Goal: Book appointment/travel/reservation

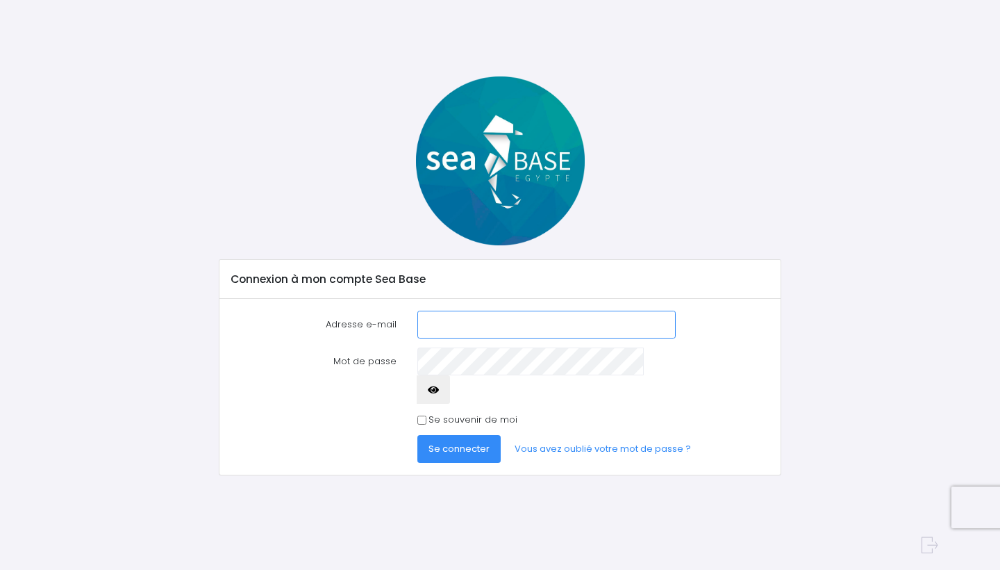
type input "[PERSON_NAME][EMAIL_ADDRESS][DOMAIN_NAME]"
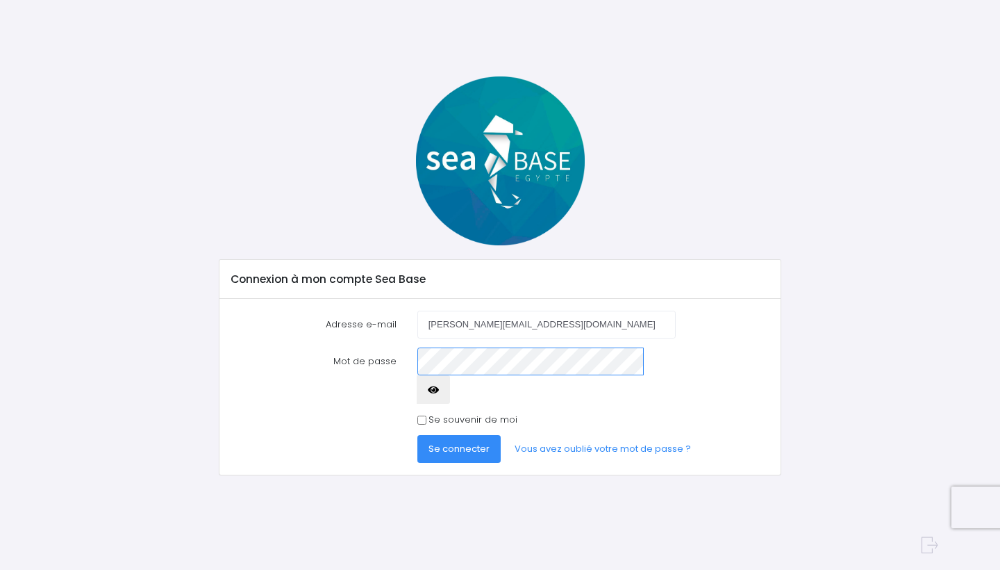
click at [458, 435] on button "Se connecter" at bounding box center [459, 449] width 83 height 28
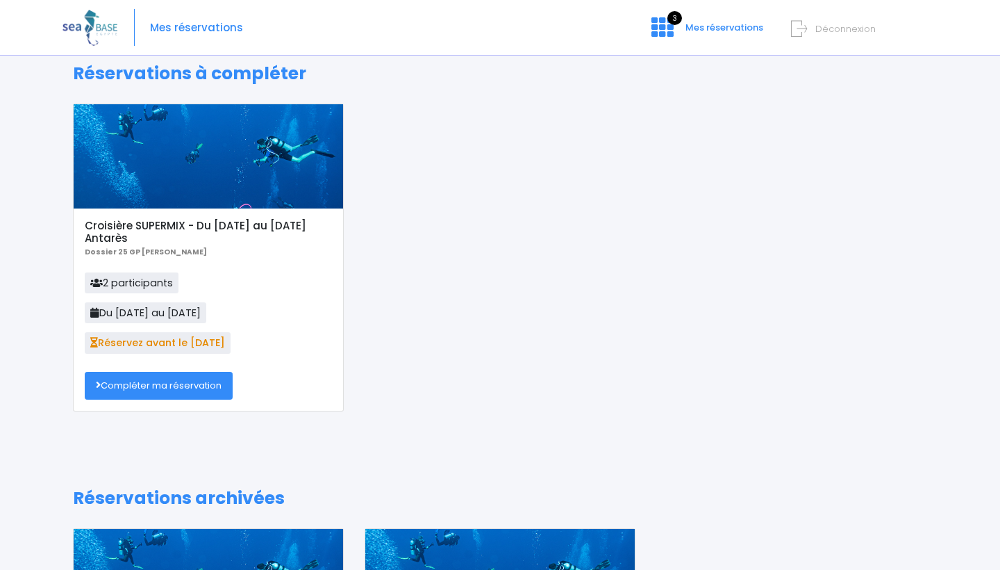
scroll to position [22, 0]
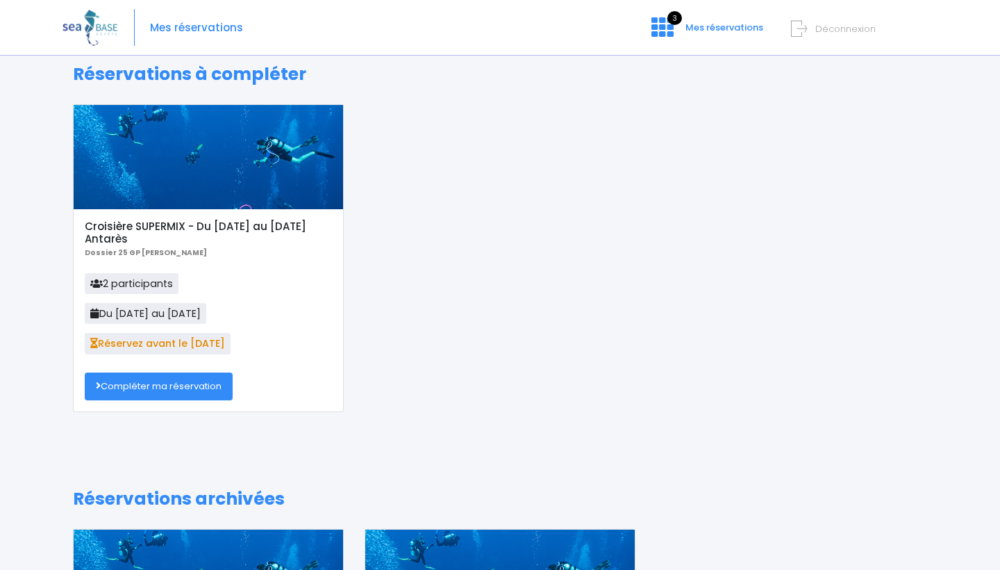
click at [160, 385] on link "Compléter ma réservation" at bounding box center [159, 386] width 148 height 28
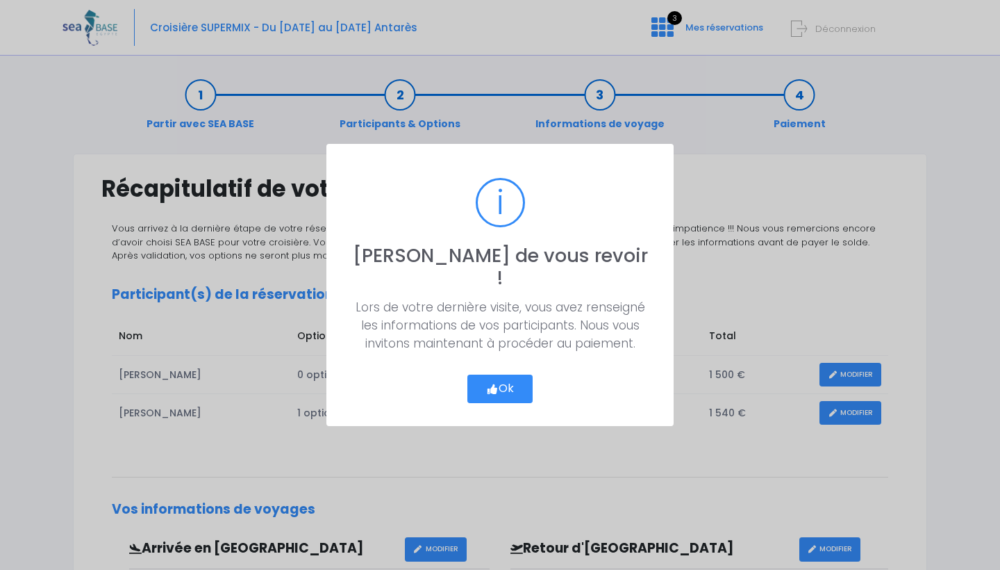
click at [490, 389] on icon "button" at bounding box center [492, 389] width 13 height 0
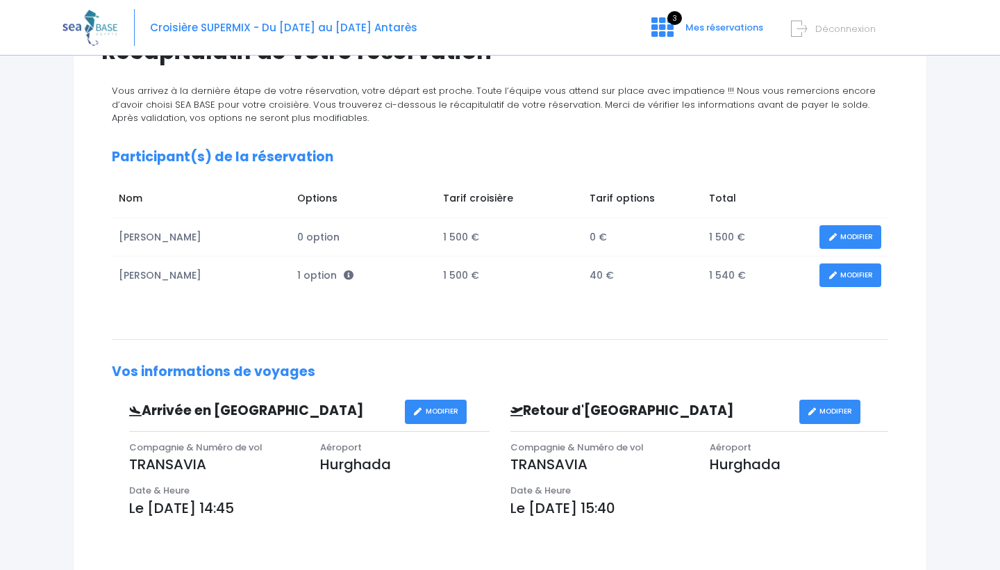
scroll to position [127, 0]
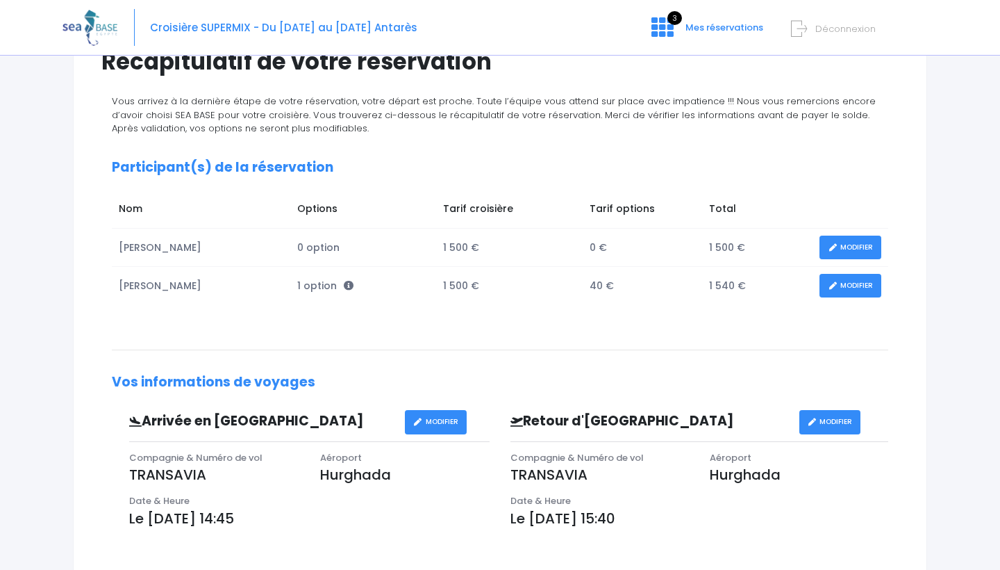
click at [850, 287] on link "MODIFIER" at bounding box center [851, 286] width 62 height 24
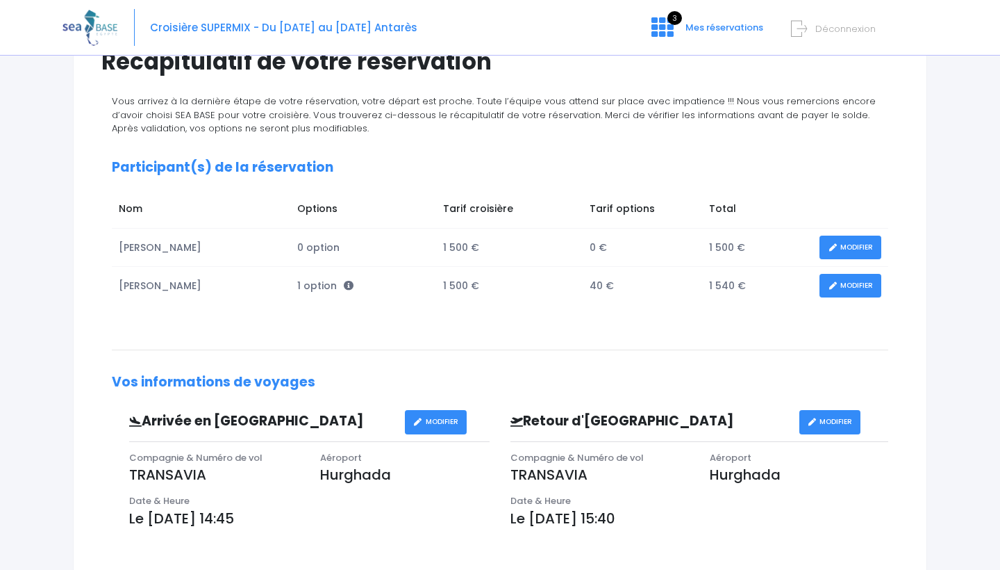
click at [199, 289] on td "Dominique PERRAY" at bounding box center [201, 286] width 179 height 38
click at [311, 292] on span "1 option" at bounding box center [325, 286] width 56 height 14
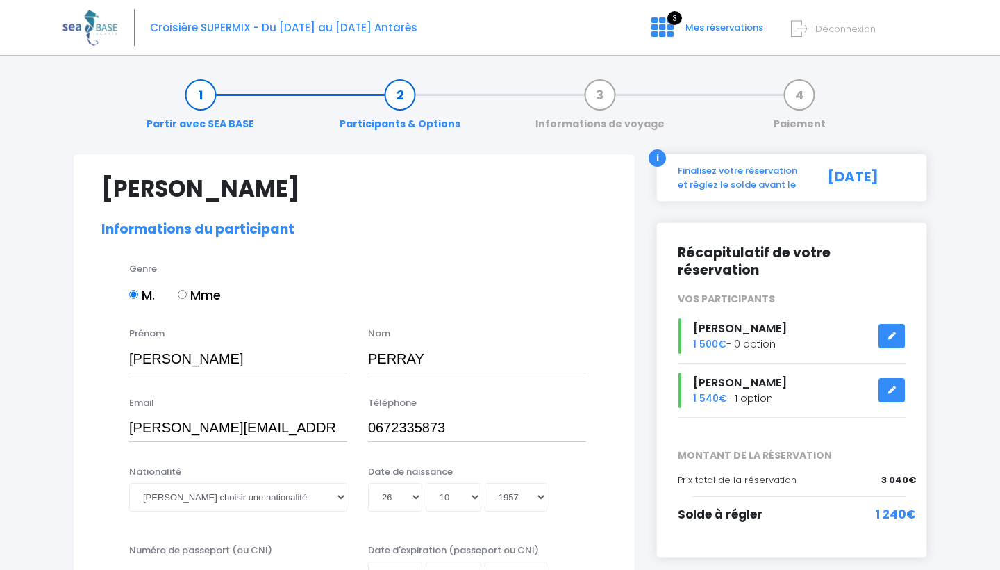
select select "N4"
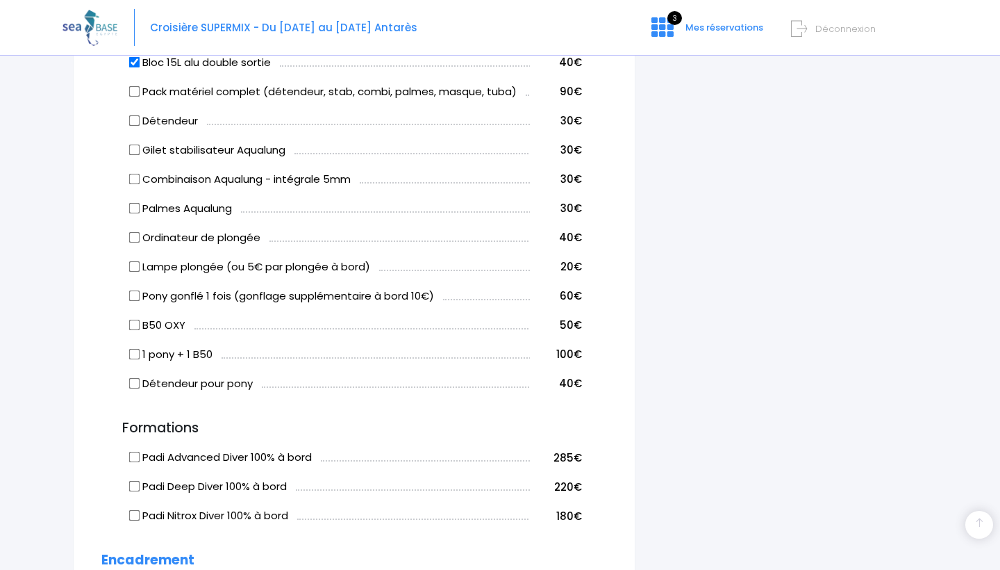
scroll to position [810, 0]
click at [245, 105] on td "Détendeur" at bounding box center [327, 118] width 403 height 29
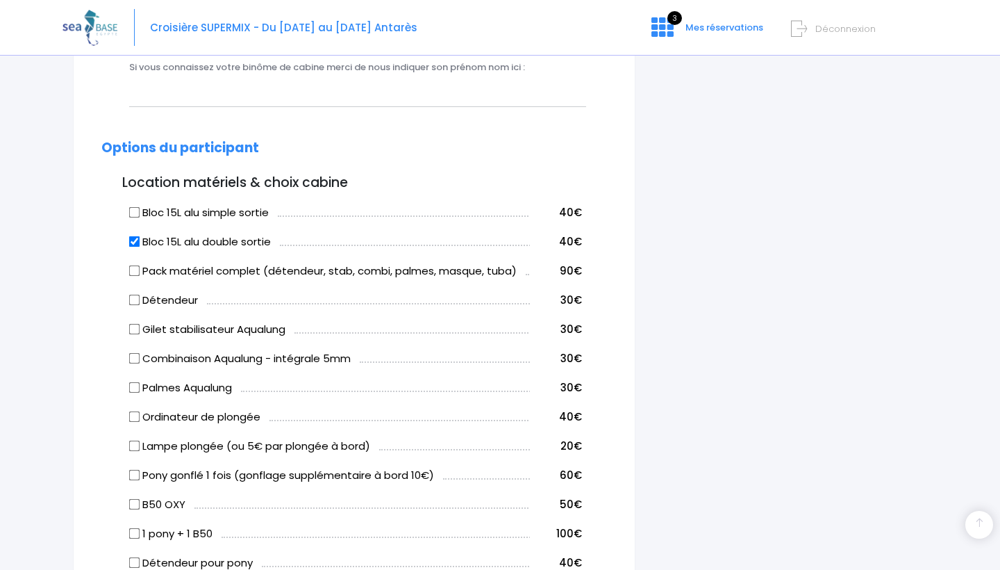
scroll to position [634, 0]
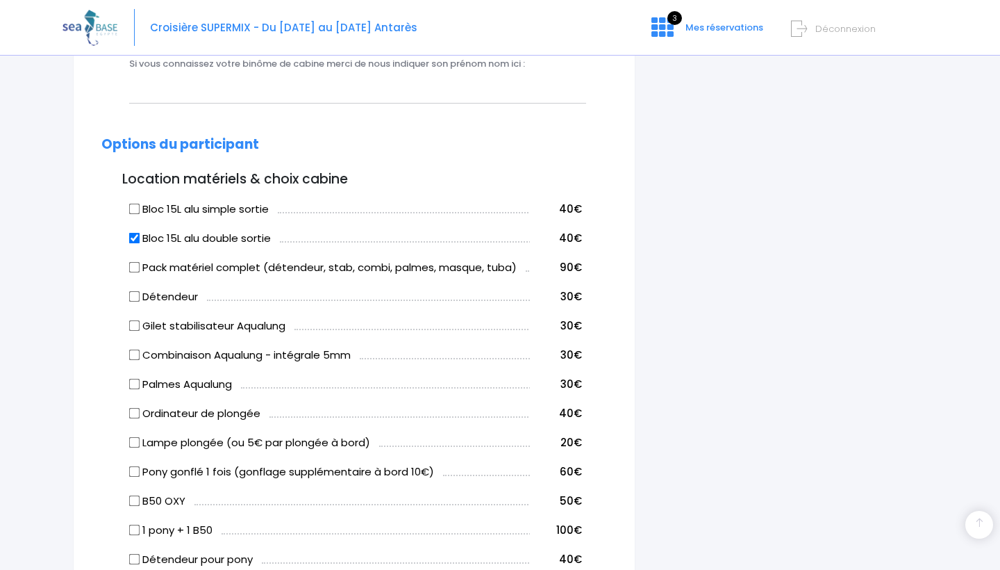
click at [245, 105] on div "Si vous connaissez votre binôme de cabine merci de nous indiquer son prénom nom…" at bounding box center [354, 84] width 527 height 55
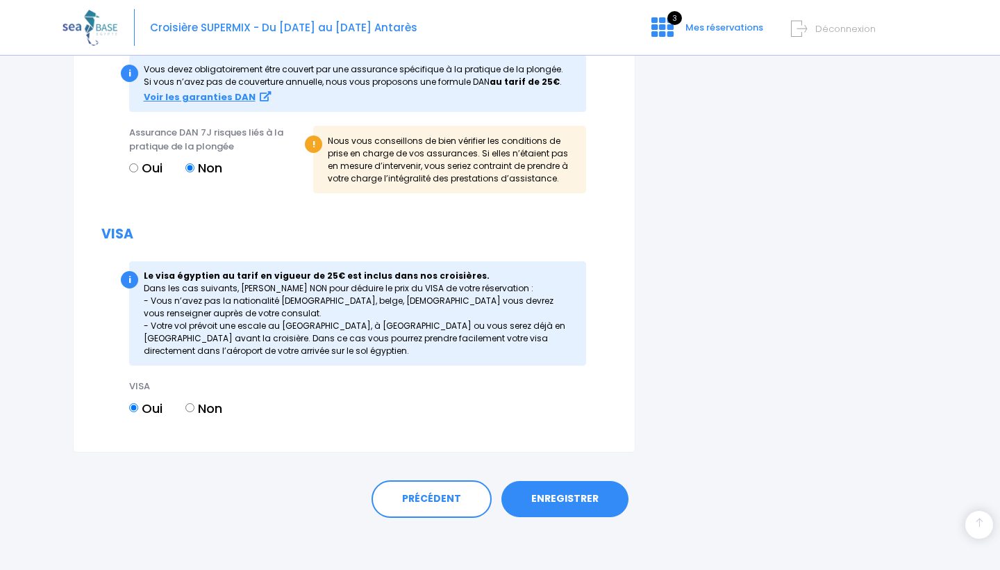
scroll to position [1521, 0]
click at [565, 495] on link "ENREGISTRER" at bounding box center [565, 499] width 127 height 36
click at [558, 495] on link "ENREGISTRER" at bounding box center [565, 499] width 127 height 36
click at [572, 490] on link "ENREGISTRER" at bounding box center [565, 499] width 127 height 36
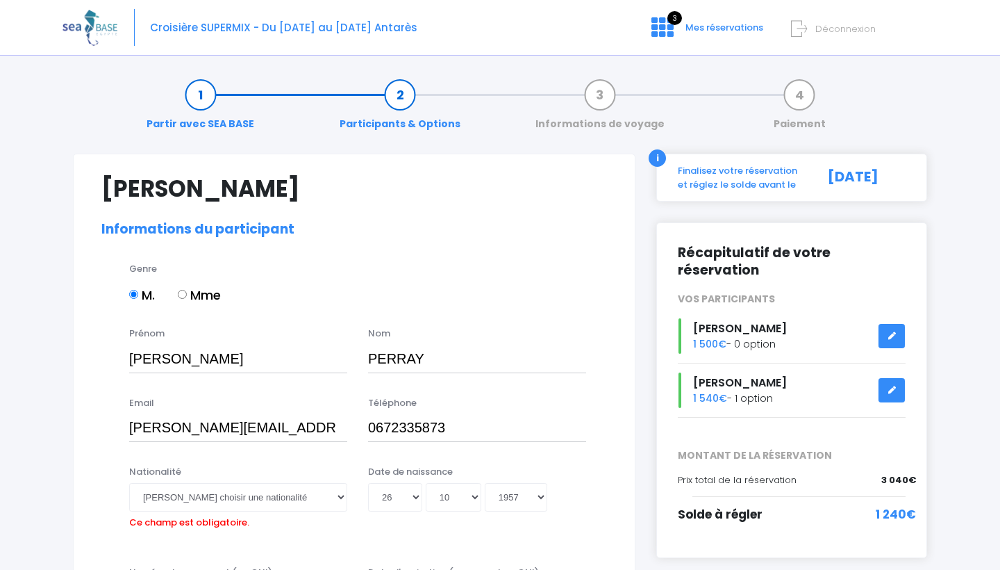
scroll to position [0, 0]
click at [708, 506] on span "Solde à régler" at bounding box center [720, 514] width 85 height 17
click at [602, 89] on link "Informations de voyage" at bounding box center [600, 110] width 143 height 44
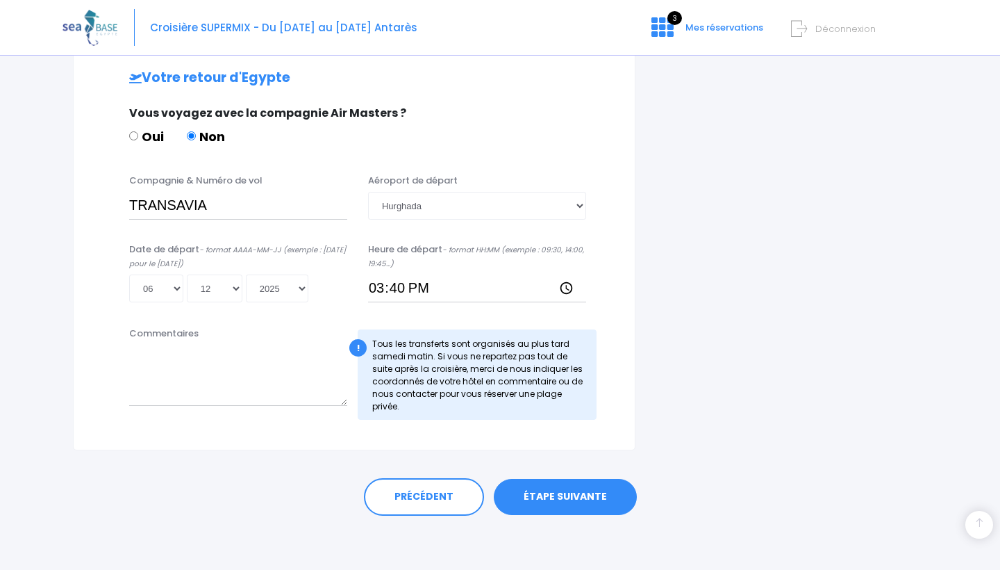
scroll to position [675, 0]
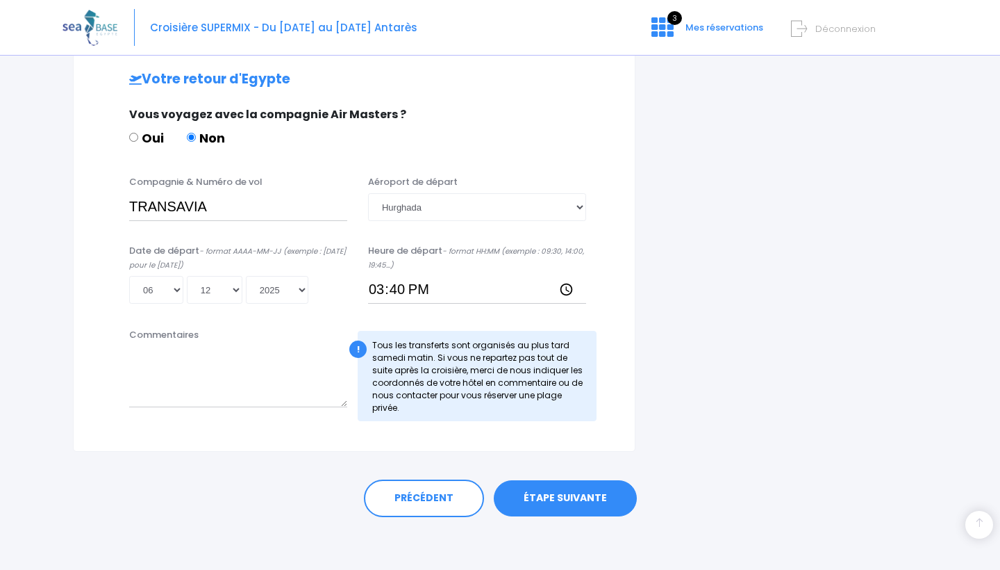
click at [579, 493] on link "ÉTAPE SUIVANTE" at bounding box center [565, 498] width 143 height 36
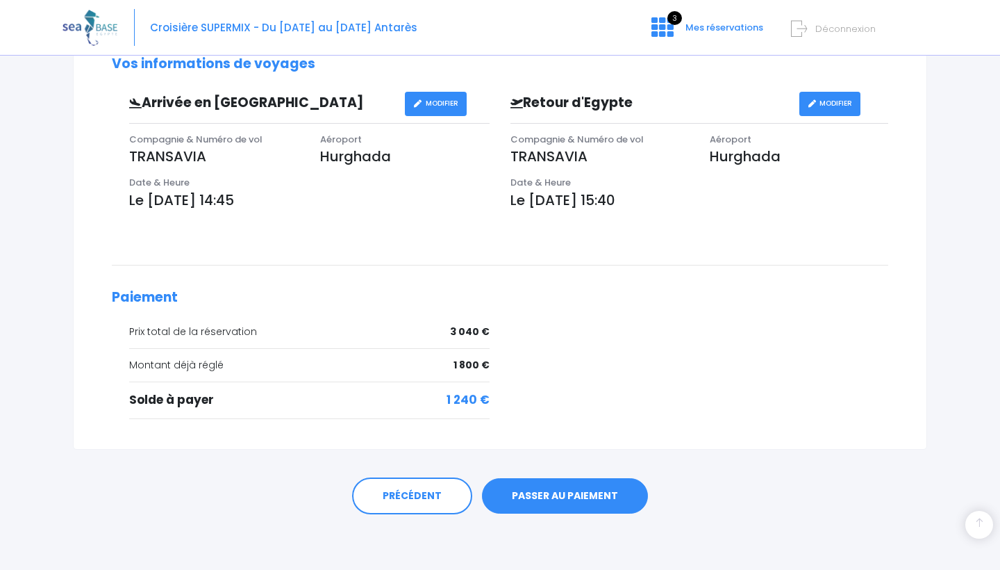
scroll to position [446, 0]
click at [570, 493] on link "PASSER AU PAIEMENT" at bounding box center [565, 496] width 166 height 36
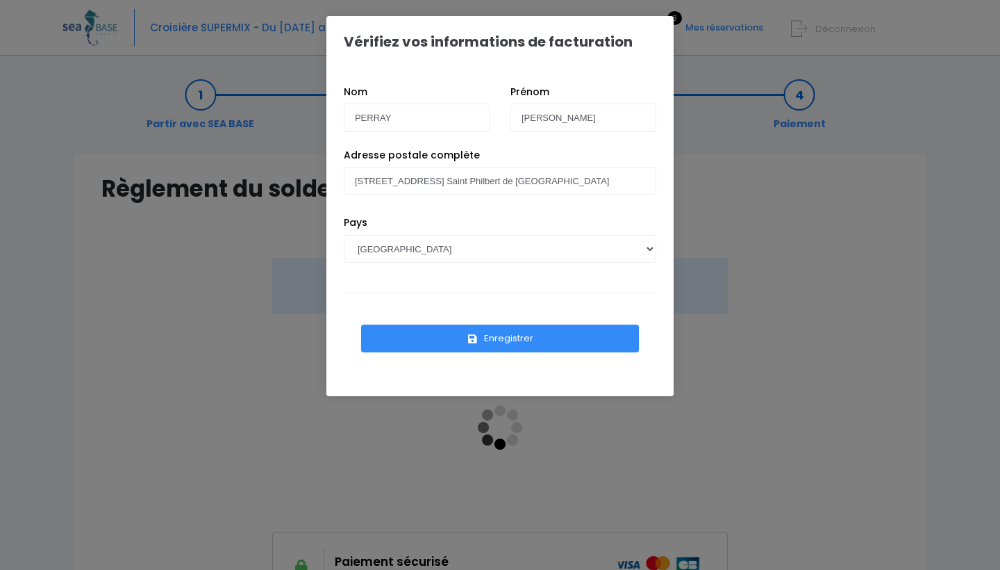
click at [508, 338] on button "Enregistrer" at bounding box center [500, 338] width 278 height 28
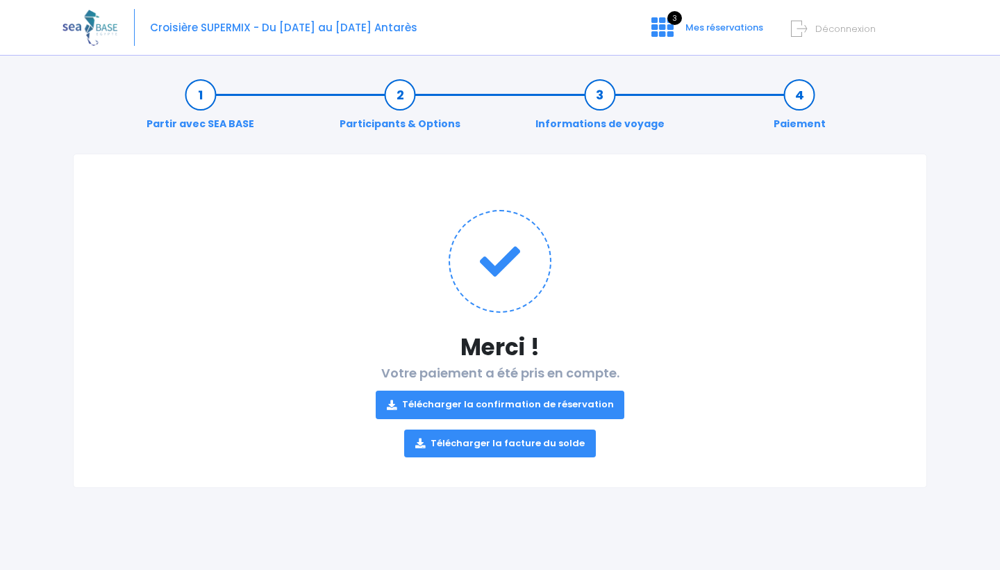
click at [486, 407] on link "Télécharger la confirmation de réservation" at bounding box center [500, 404] width 249 height 28
click at [483, 402] on link "Télécharger la confirmation de réservation" at bounding box center [500, 404] width 249 height 28
